Goal: Task Accomplishment & Management: Complete application form

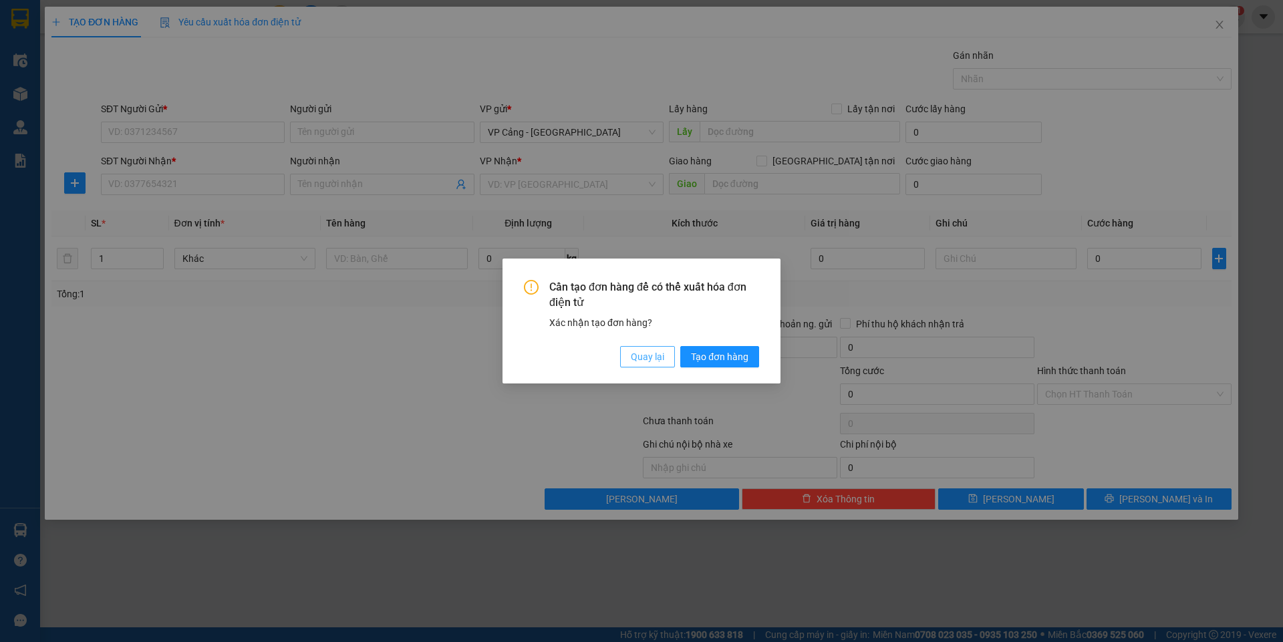
click at [633, 359] on span "Quay lại" at bounding box center [647, 356] width 33 height 15
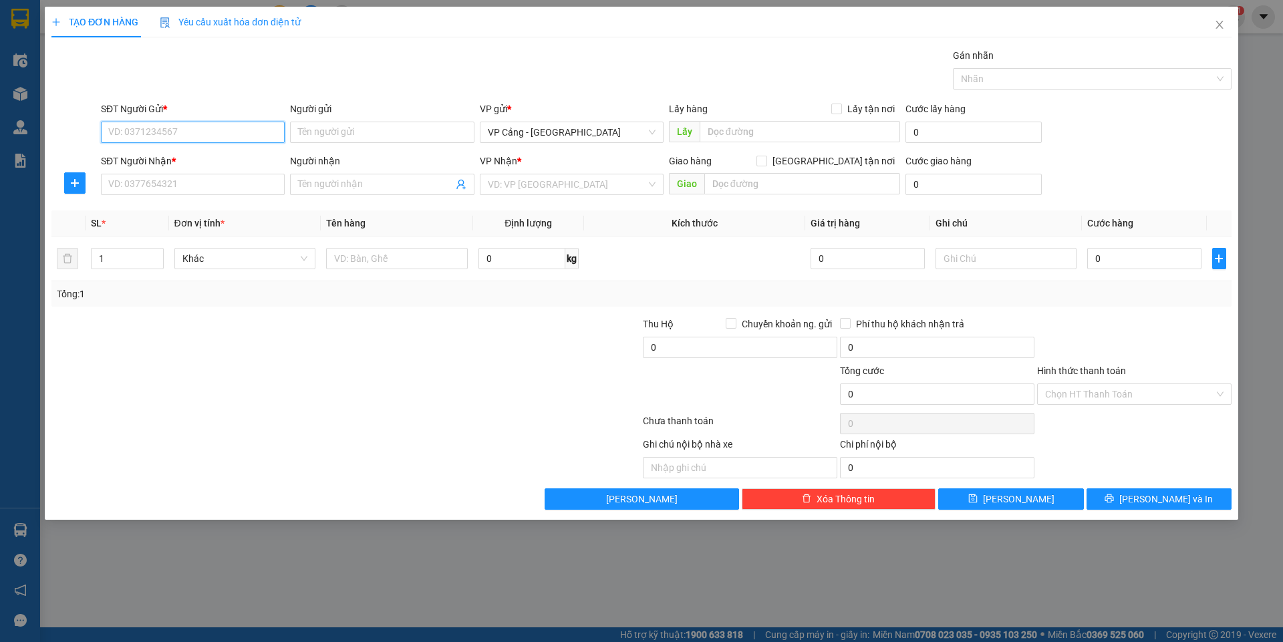
click at [184, 133] on input "SĐT Người Gửi *" at bounding box center [193, 132] width 184 height 21
click at [130, 160] on div "0352396796 - Bằng ([PERSON_NAME])" at bounding box center [193, 159] width 168 height 15
type input "0352396796"
type input "Bằng ([PERSON_NAME])"
type input "0352396796"
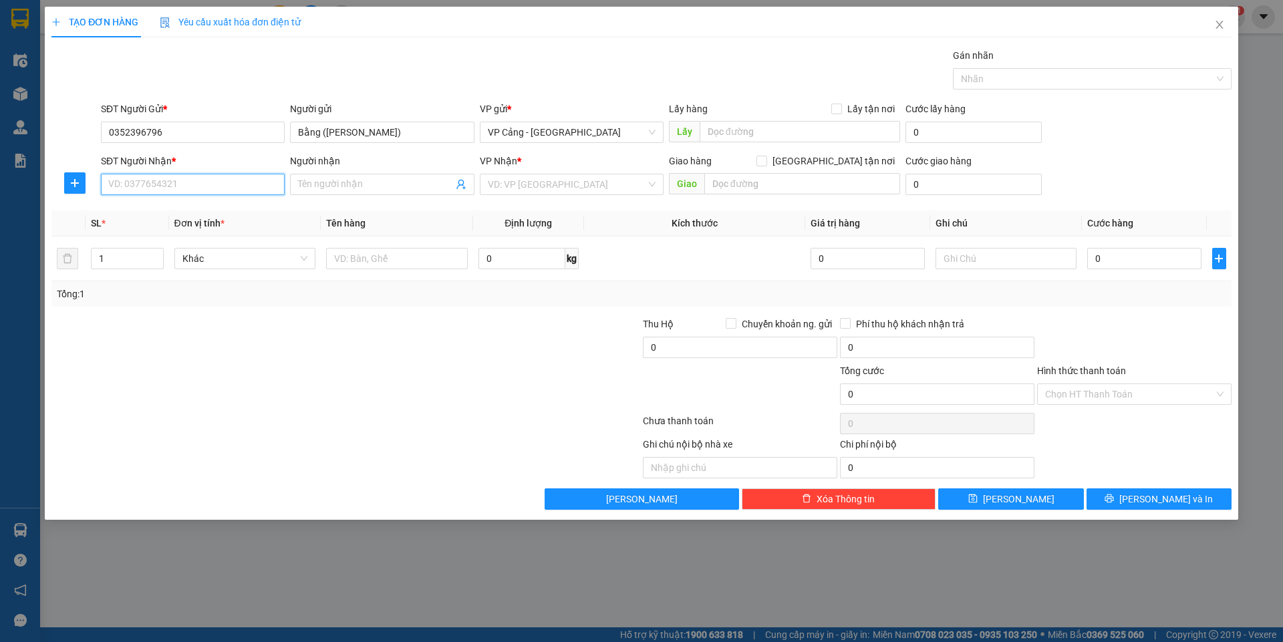
click at [137, 183] on input "SĐT Người Nhận *" at bounding box center [193, 184] width 184 height 21
click at [154, 204] on div "0964778888 - [GEOGRAPHIC_DATA]" at bounding box center [193, 211] width 168 height 15
type input "0964778888"
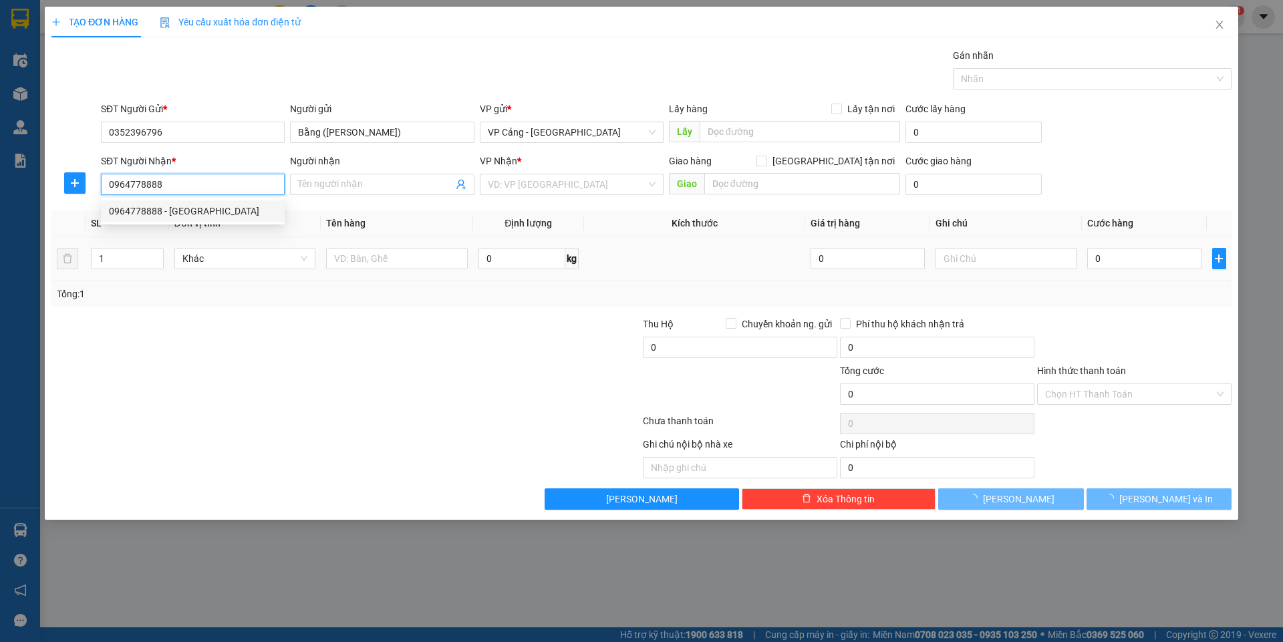
type input "[GEOGRAPHIC_DATA]"
checkbox input "true"
type input "011 [PERSON_NAME] - bắc cường -lào cai"
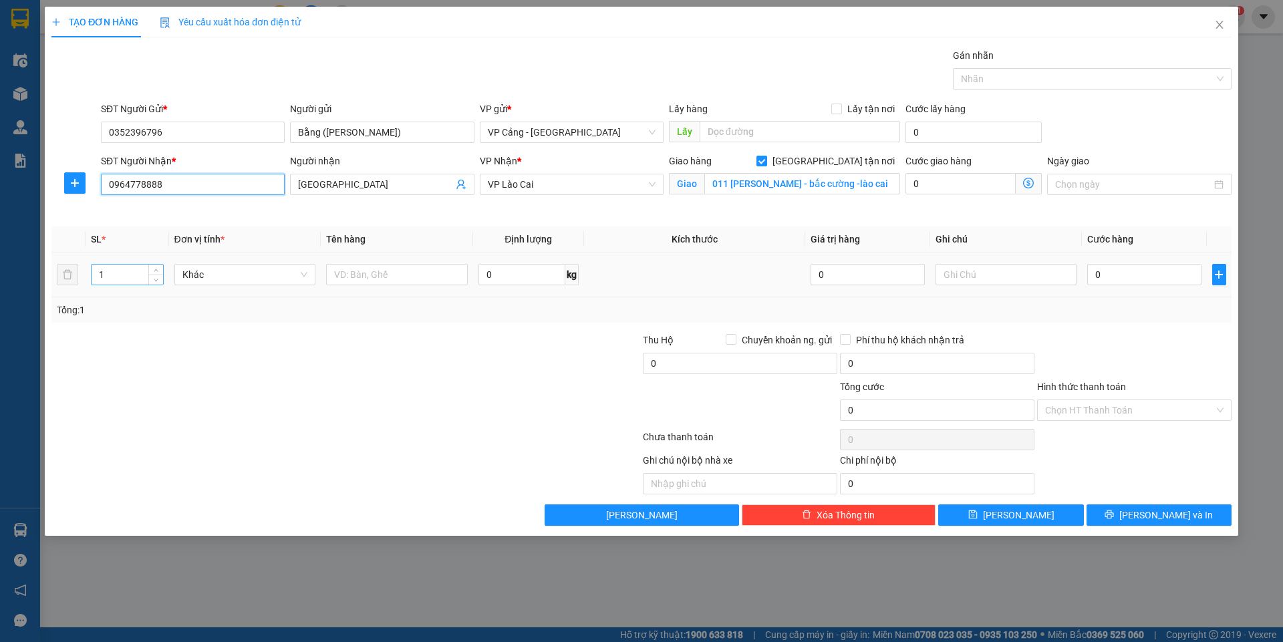
type input "0964778888"
click at [110, 281] on input "1" at bounding box center [127, 275] width 71 height 20
type input "7"
click at [387, 279] on input "text" at bounding box center [397, 274] width 142 height 21
type input "1 bọc + 4 bao + 2 sao"
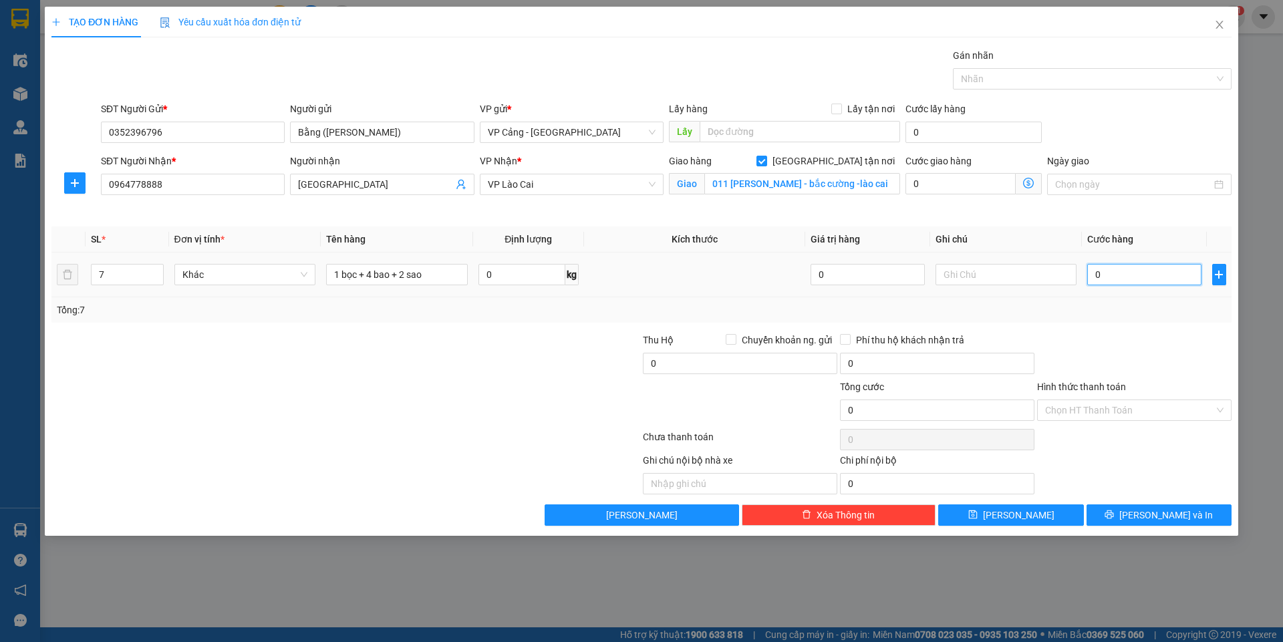
click at [1101, 272] on input "0" at bounding box center [1144, 274] width 114 height 21
type input "1"
type input "1.000"
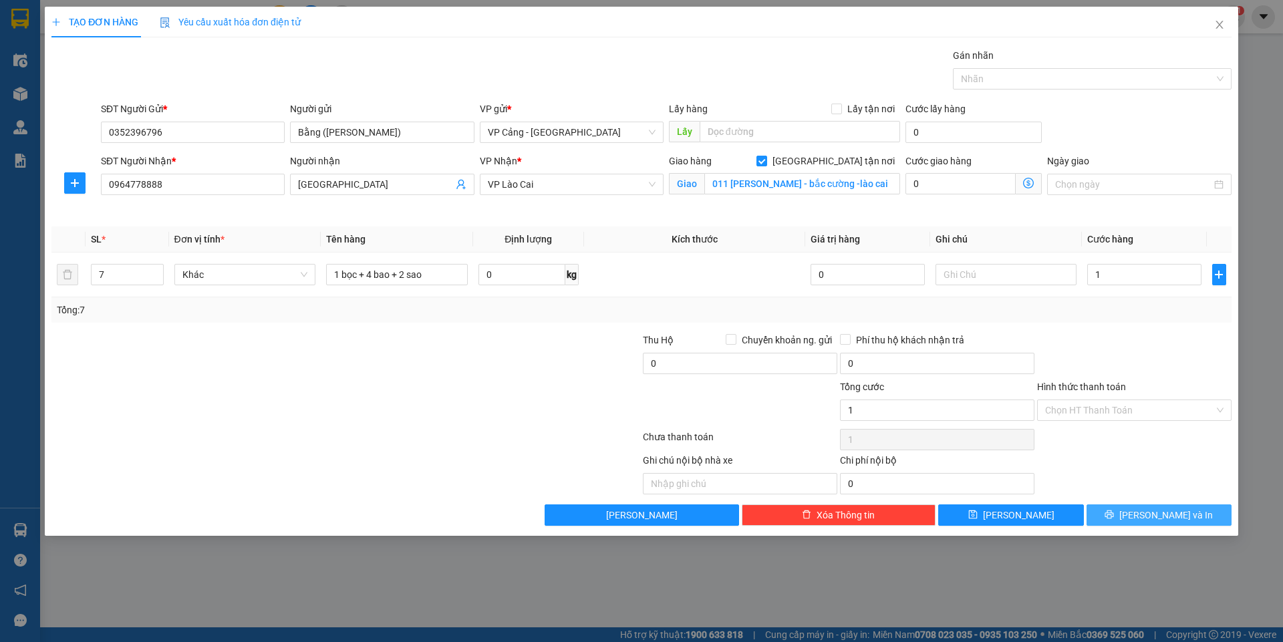
type input "1.000"
drag, startPoint x: 1162, startPoint y: 524, endPoint x: 989, endPoint y: 391, distance: 218.2
click at [1162, 526] on div "TẠO ĐƠN HÀNG Yêu cầu xuất hóa đơn điện tử Transit Pickup Surcharge Ids Transit …" at bounding box center [641, 271] width 1193 height 529
click at [1151, 512] on span "[PERSON_NAME] và In" at bounding box center [1166, 515] width 94 height 15
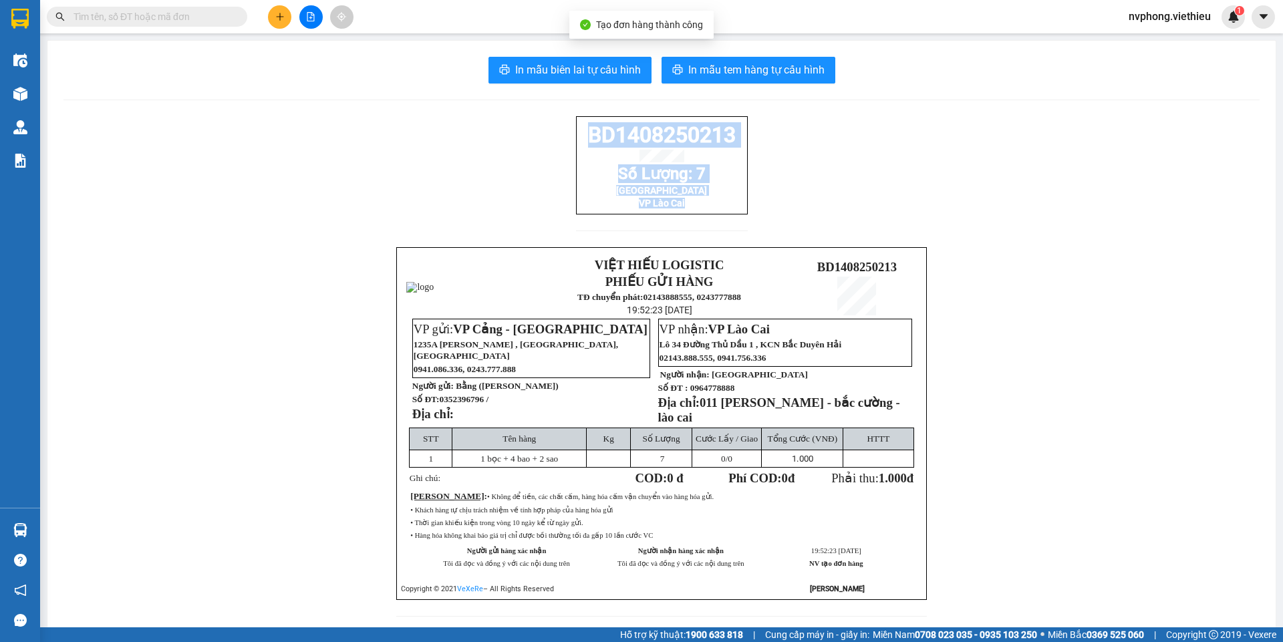
drag, startPoint x: 601, startPoint y: 207, endPoint x: 575, endPoint y: 138, distance: 74.0
click at [576, 138] on div "BD1408250213 Số Lượng: 7 Phú Mai VP [GEOGRAPHIC_DATA]" at bounding box center [662, 165] width 172 height 98
copy div "BD1408250213 Số Lượng: 7 Phú Mai VP [GEOGRAPHIC_DATA]"
